Goal: Complete application form: Complete application form

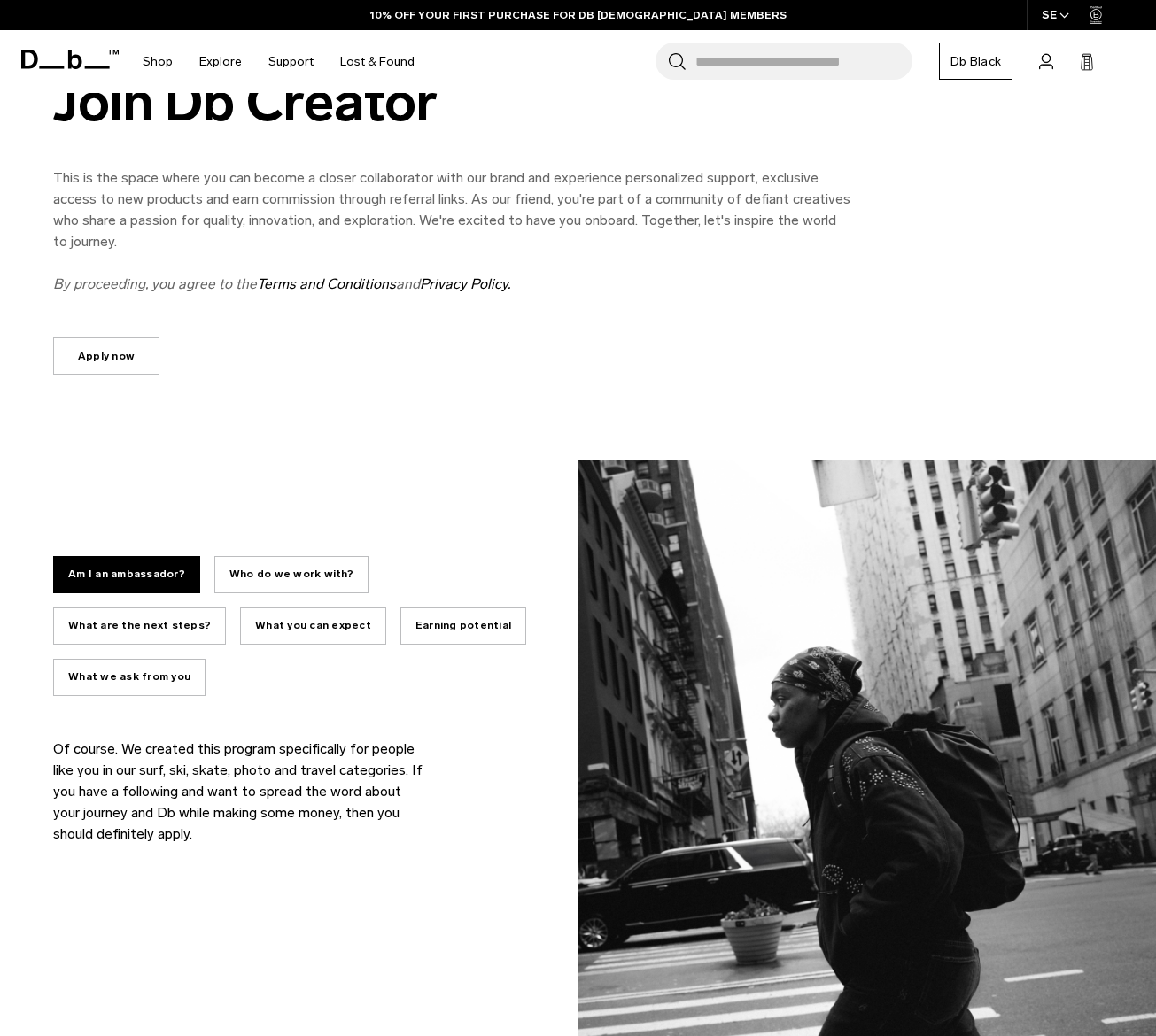
click at [108, 364] on link "Apply now" at bounding box center [106, 355] width 106 height 37
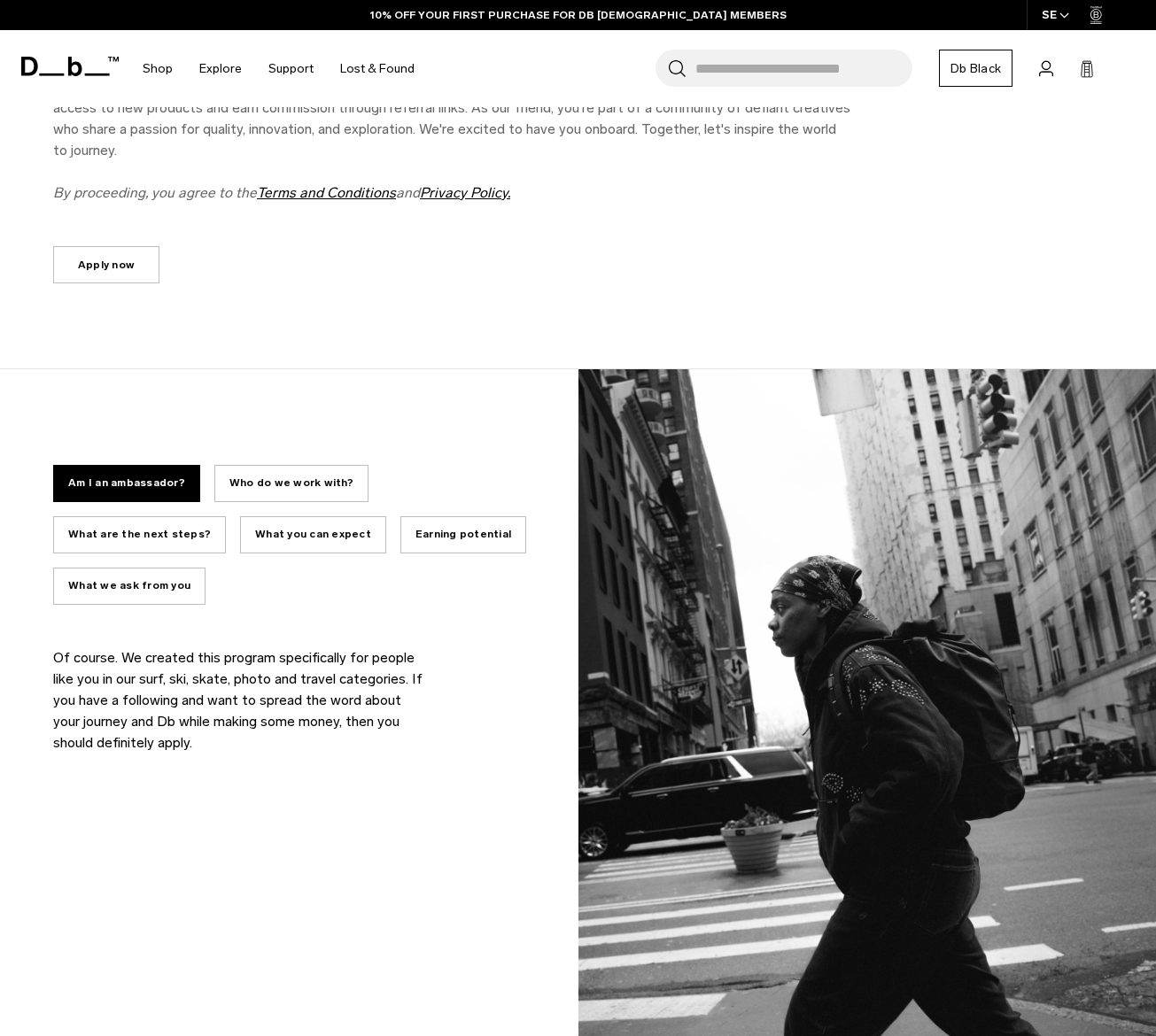
scroll to position [673, 0]
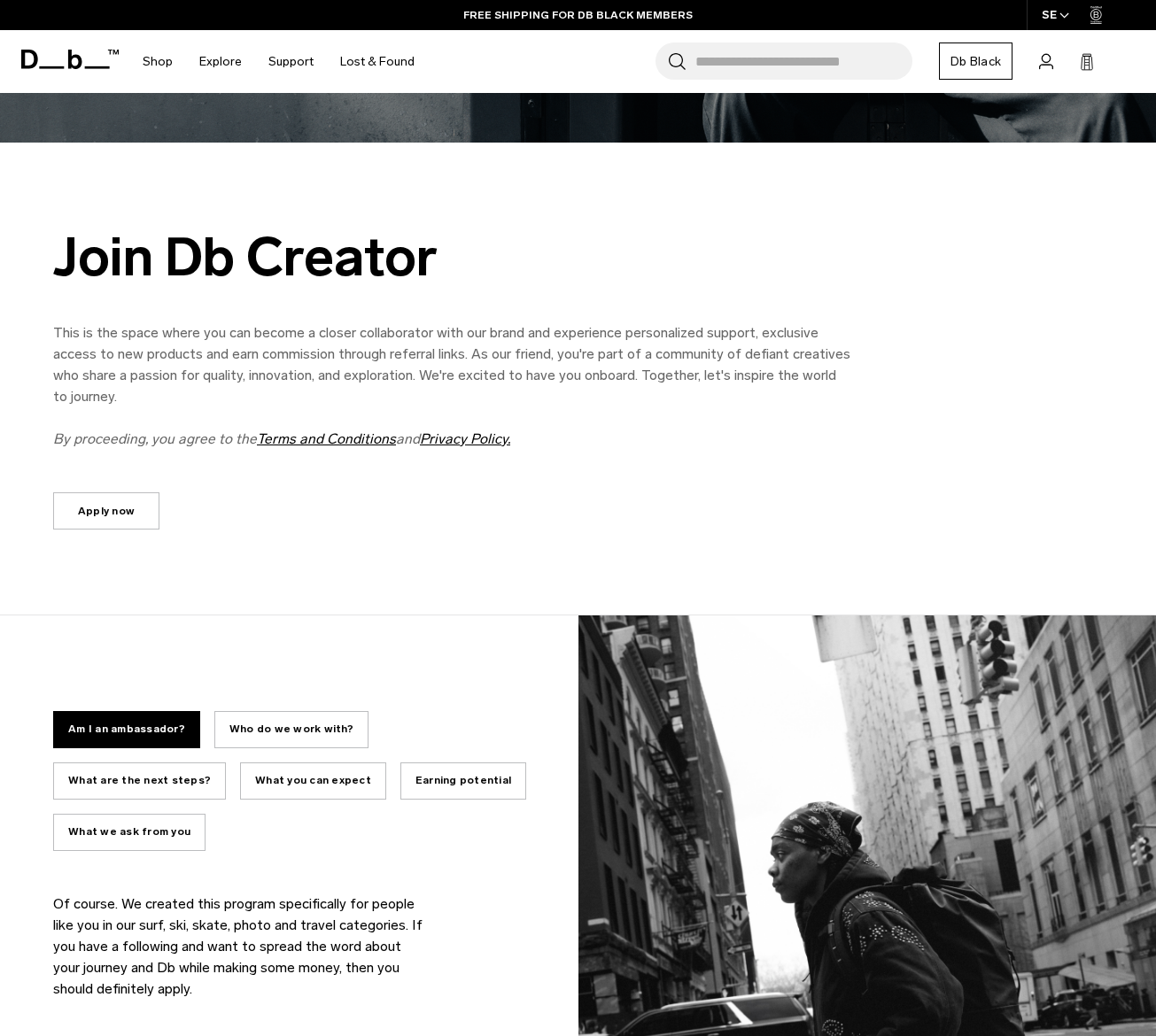
click at [123, 510] on link "Apply now" at bounding box center [106, 510] width 106 height 37
